Goal: Transaction & Acquisition: Book appointment/travel/reservation

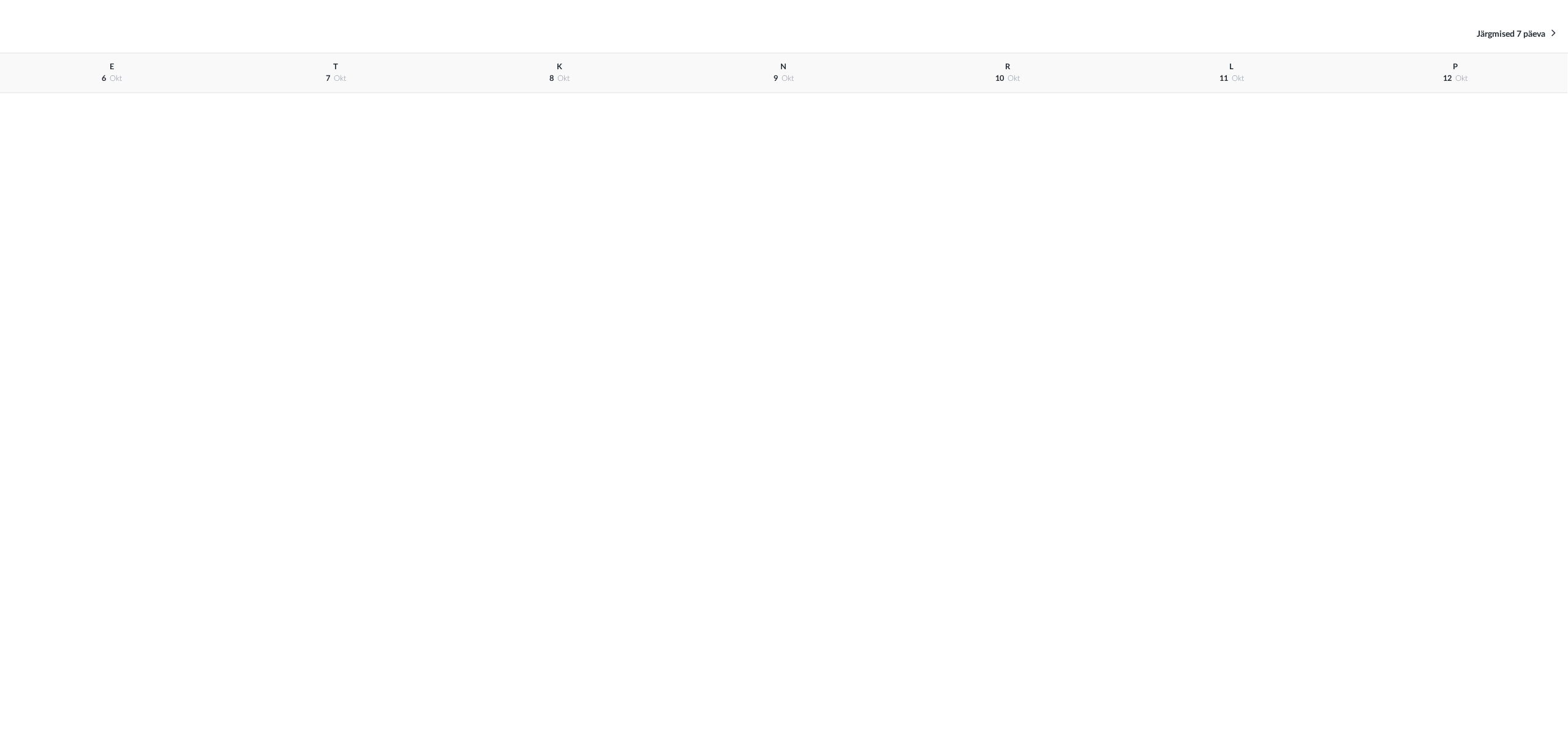
click at [1436, 79] on div "P 12 okt" at bounding box center [1455, 73] width 224 height 40
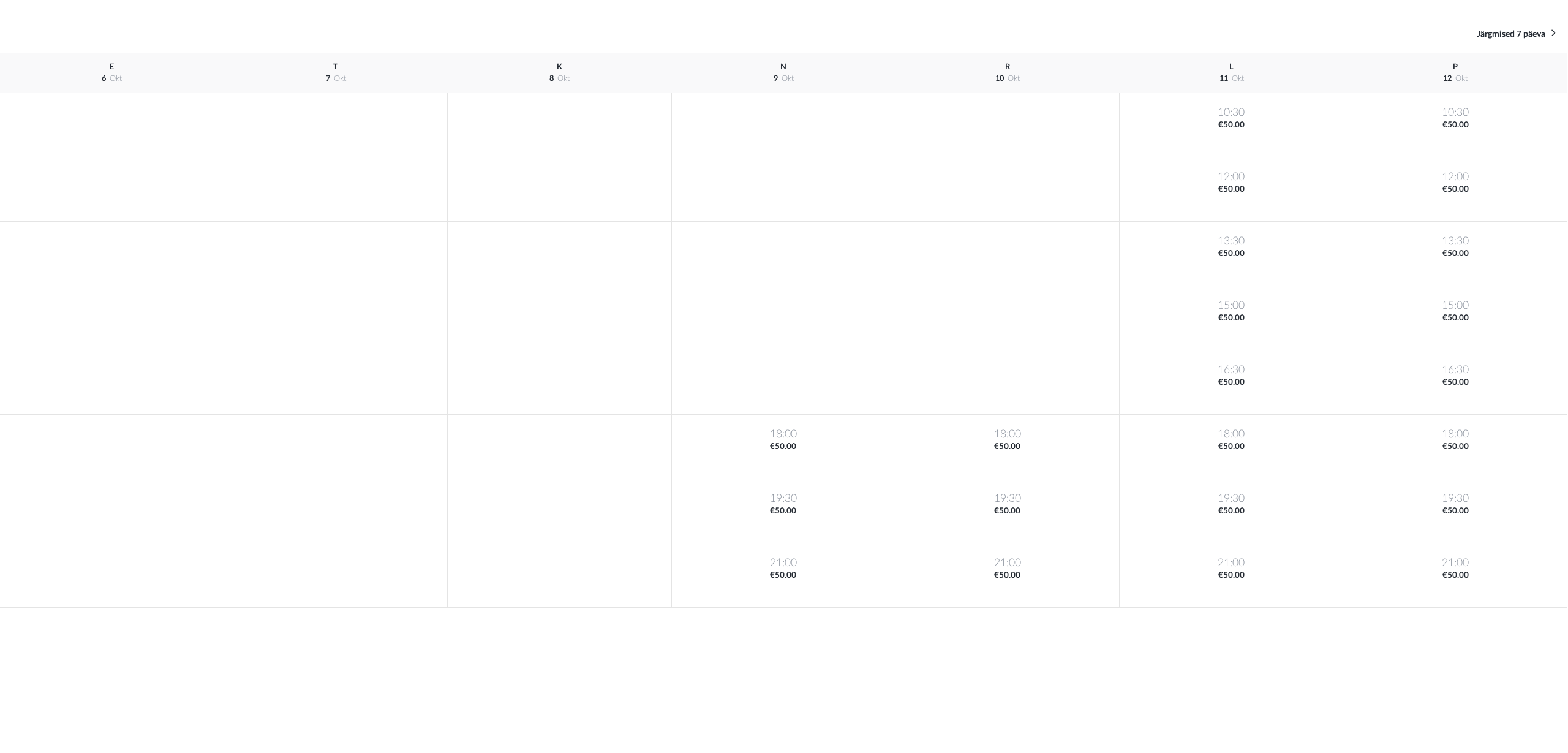
click at [1457, 77] on span "okt" at bounding box center [1462, 79] width 12 height 7
click at [1465, 385] on div "16:30 €50.00" at bounding box center [1455, 383] width 224 height 64
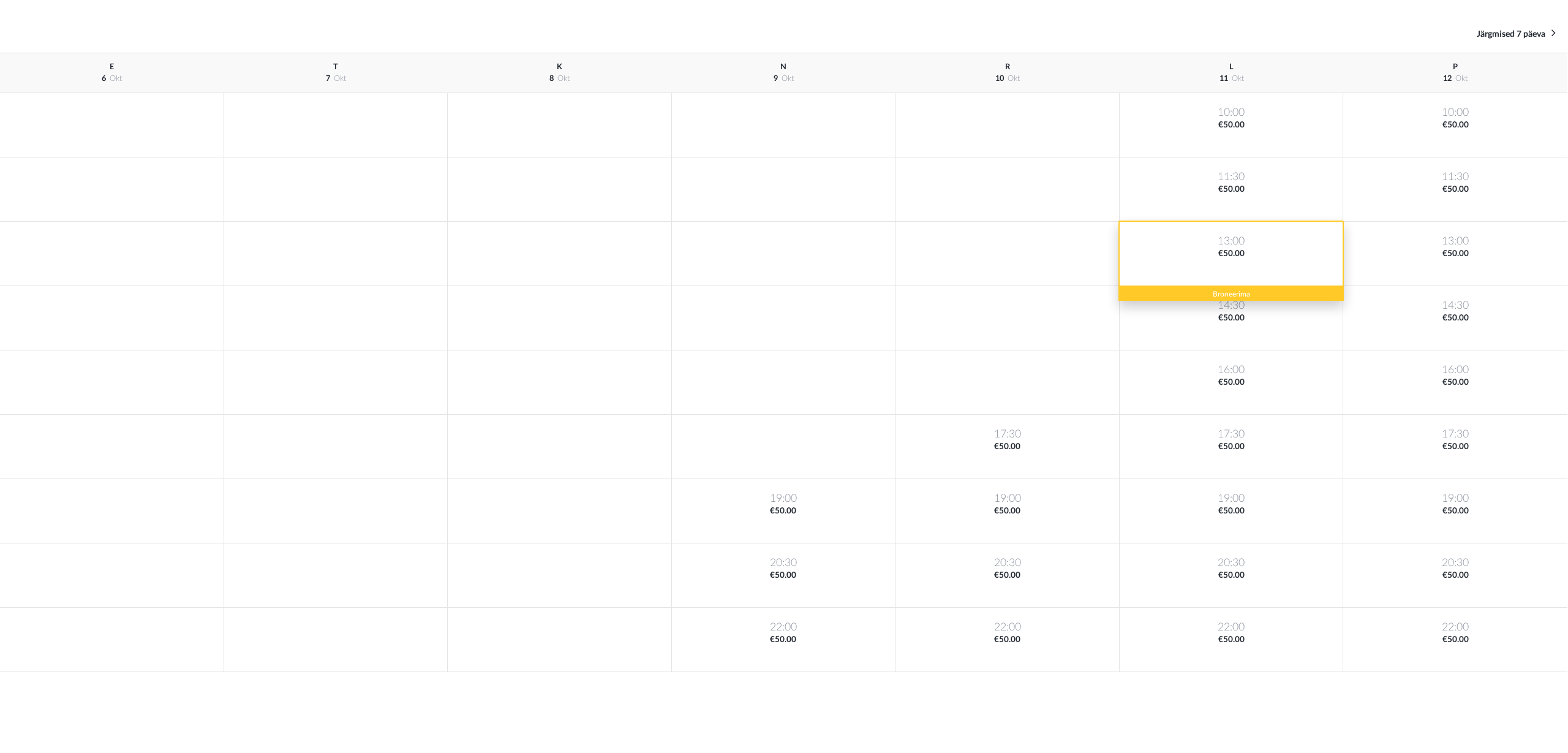
click at [1197, 286] on div "13:00 €50.00" at bounding box center [1232, 254] width 224 height 64
